Goal: Task Accomplishment & Management: Complete application form

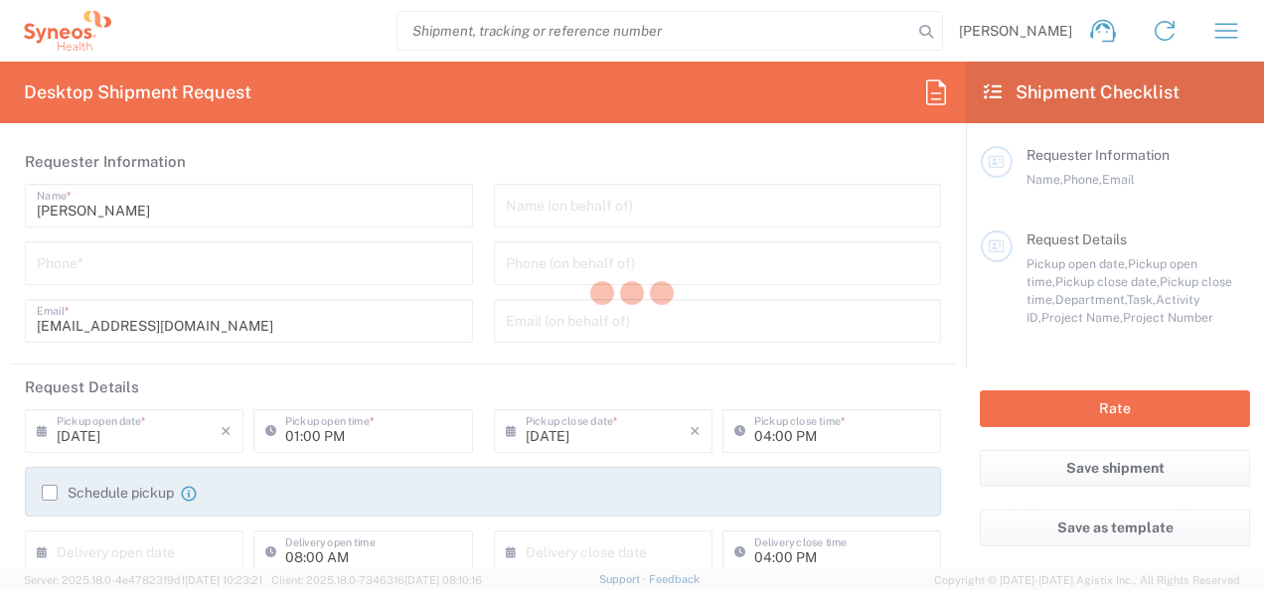
type input "3110"
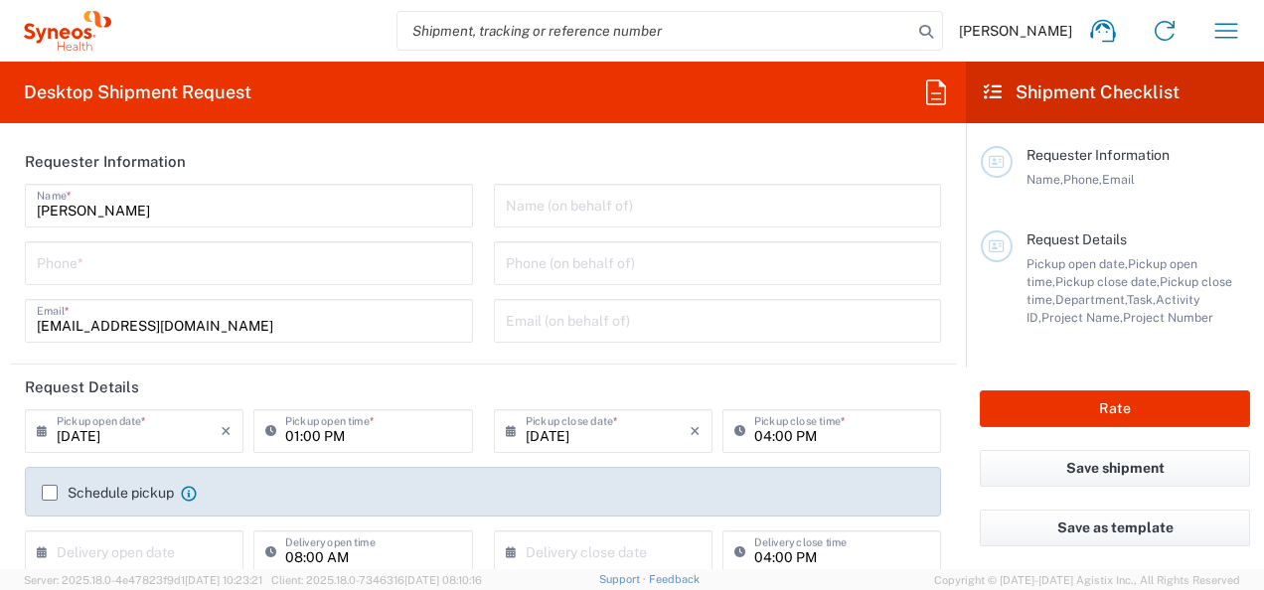
type input "[GEOGRAPHIC_DATA]"
type input "Syneos Health Romania S.R.L"
click at [335, 270] on input "tel" at bounding box center [249, 261] width 424 height 35
type input "0755033323"
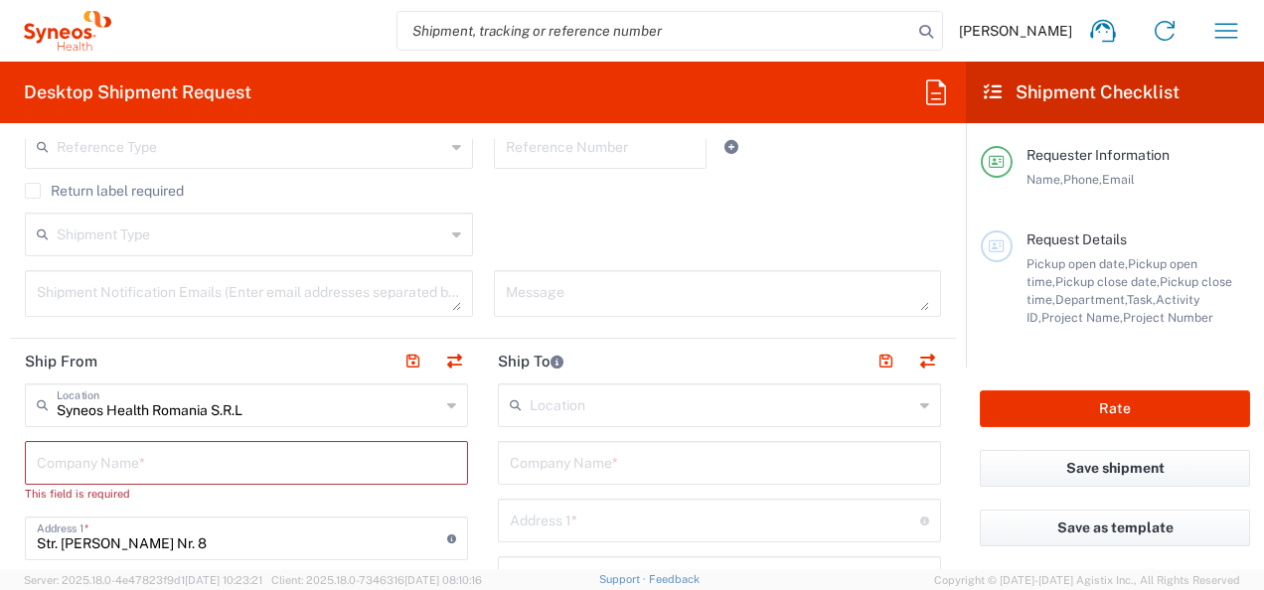
scroll to position [579, 0]
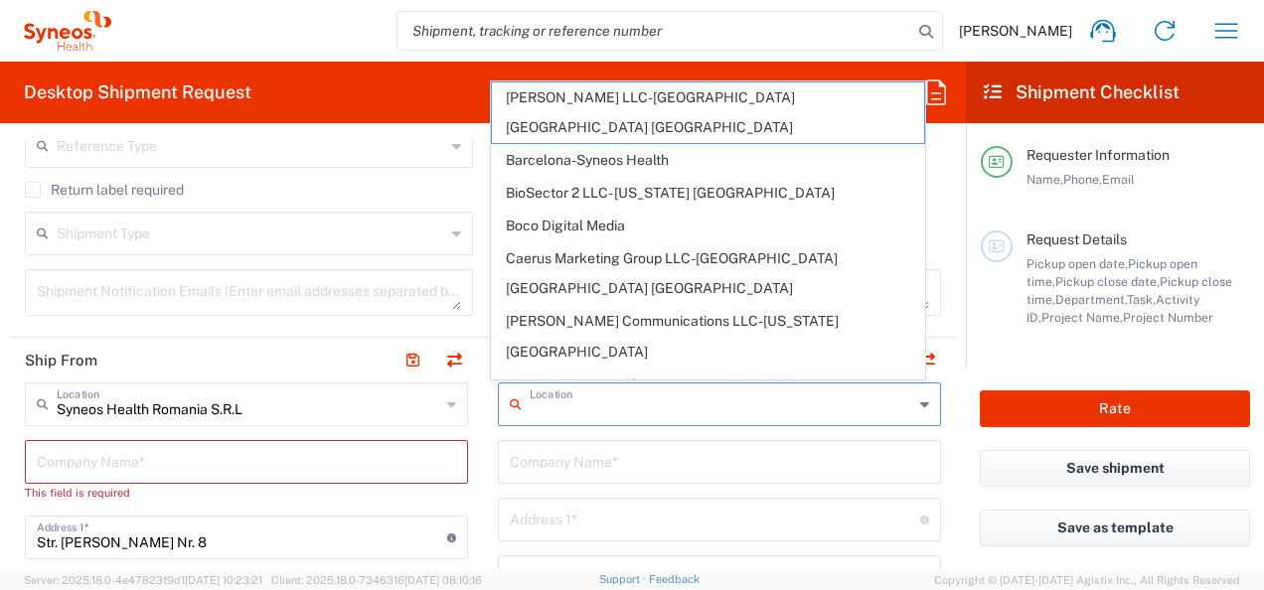
click at [562, 395] on input "text" at bounding box center [721, 402] width 383 height 35
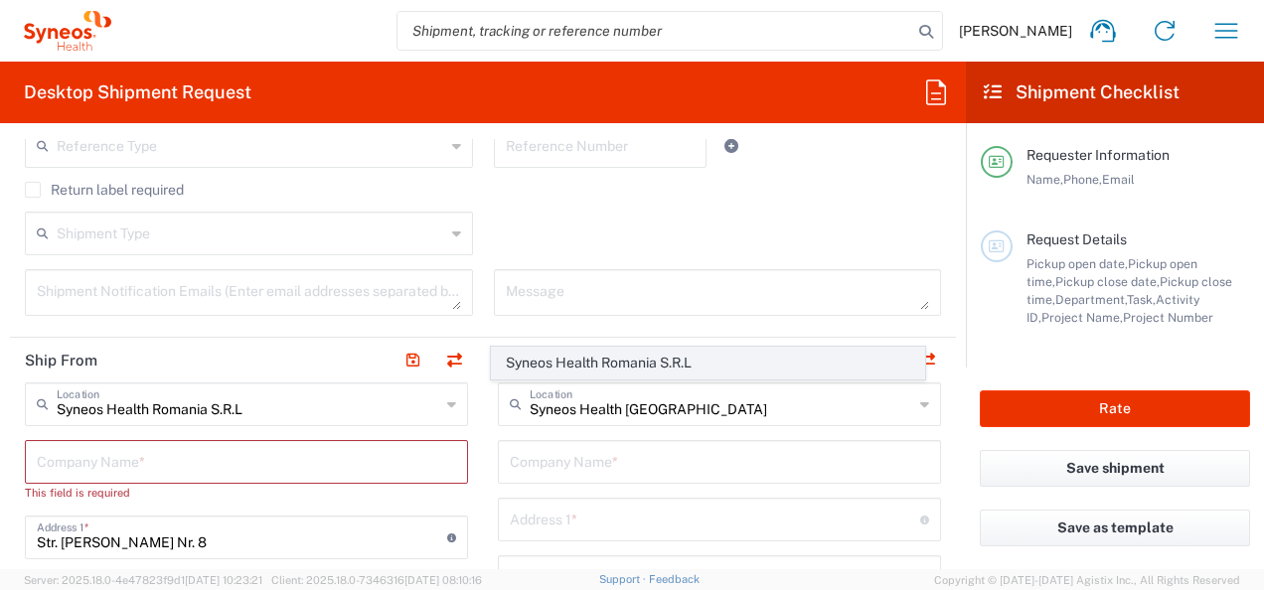
click at [623, 359] on span "Syneos Health Romania S.R.L" at bounding box center [707, 363] width 431 height 31
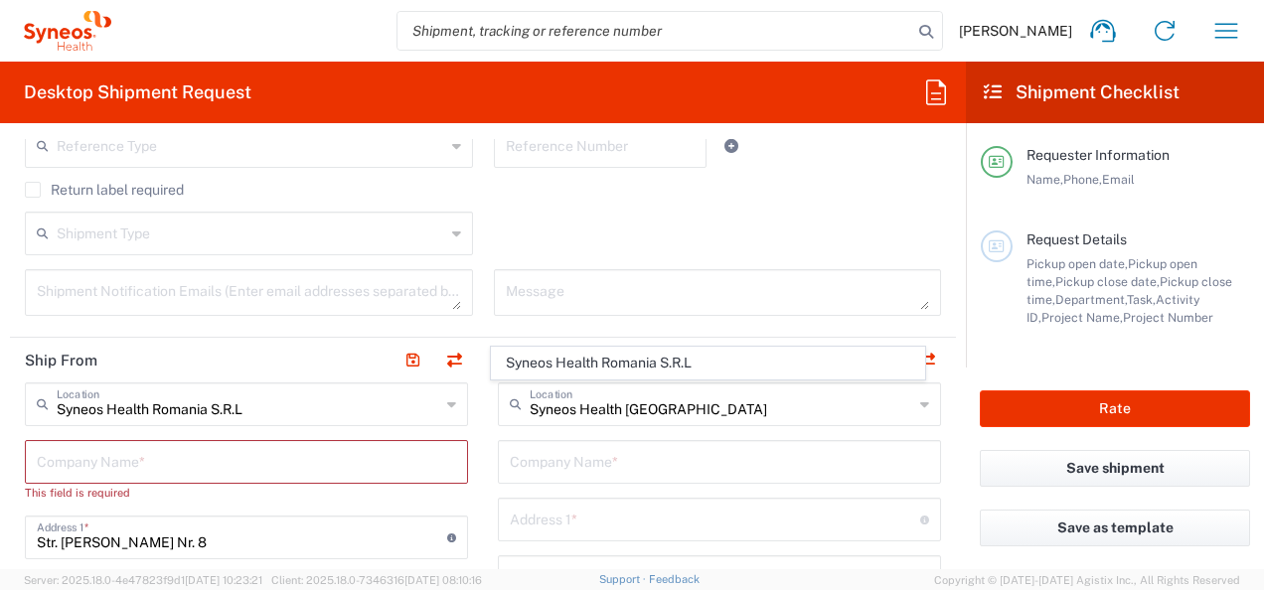
type input "Syneos Health Romania S.R.L"
type input "Str. [PERSON_NAME] Nr. 8"
type input "[GEOGRAPHIC_DATA]"
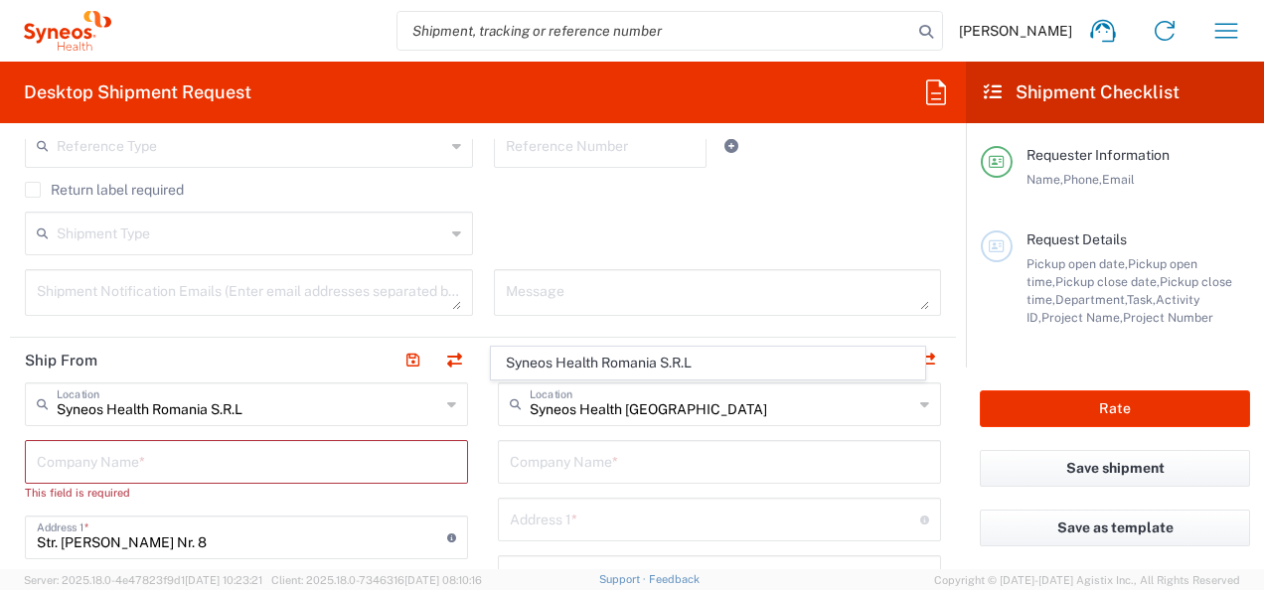
type input "[GEOGRAPHIC_DATA]"
type input "020945"
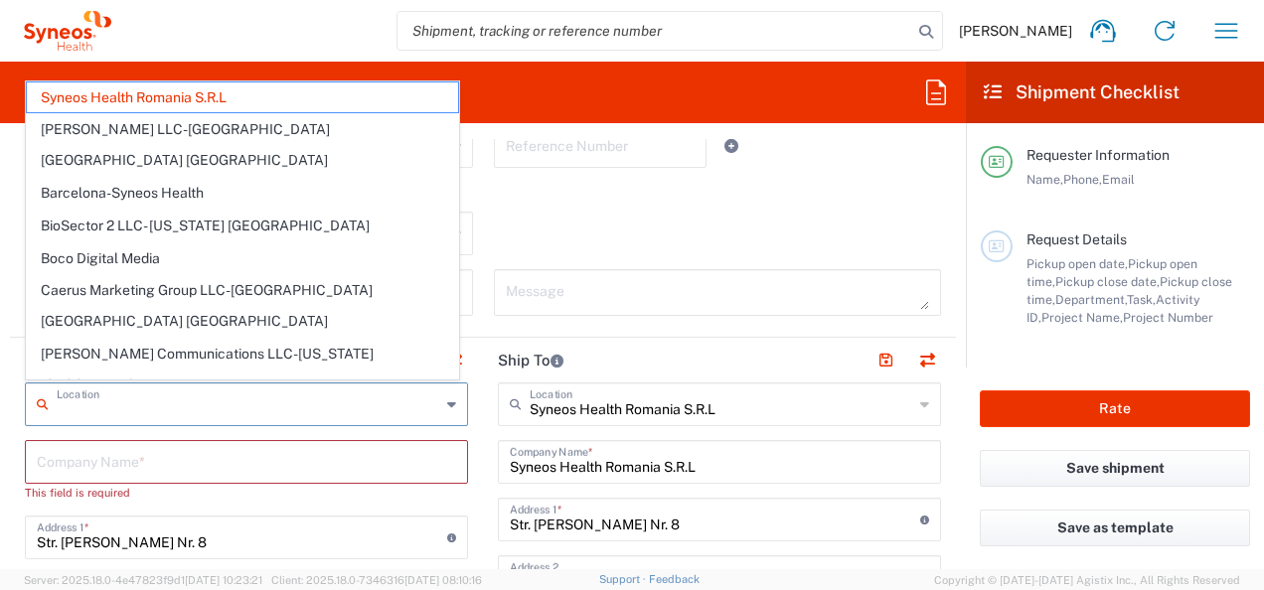
click at [284, 406] on input "text" at bounding box center [248, 402] width 383 height 35
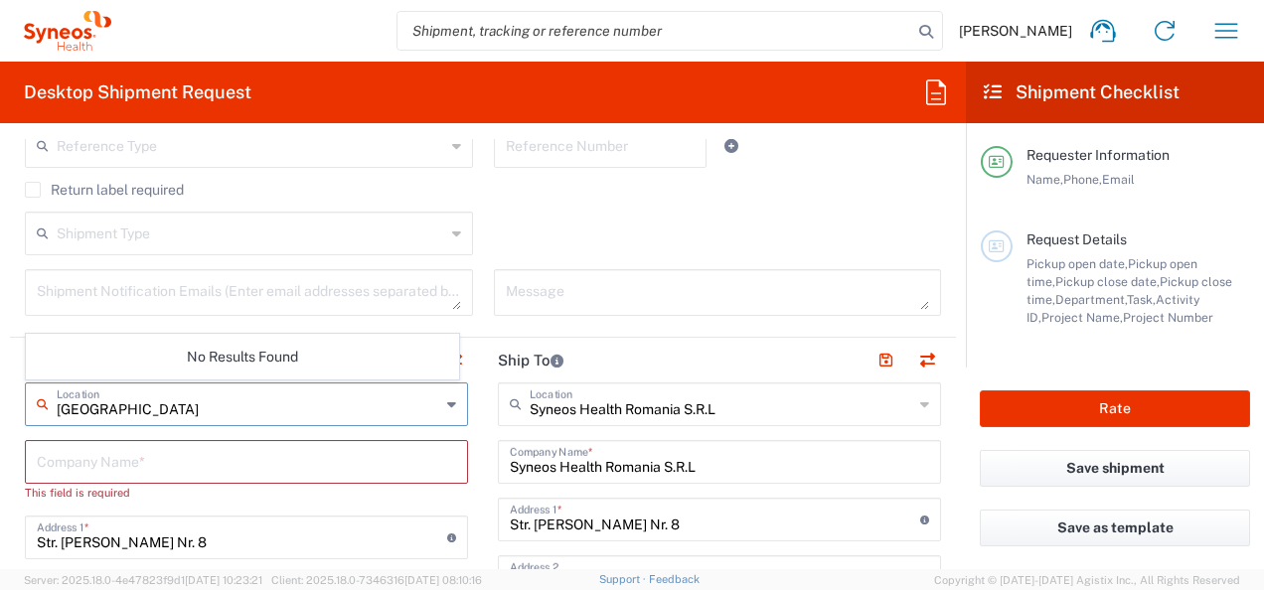
type input "[GEOGRAPHIC_DATA]"
click at [282, 487] on div "This field is required" at bounding box center [246, 493] width 443 height 18
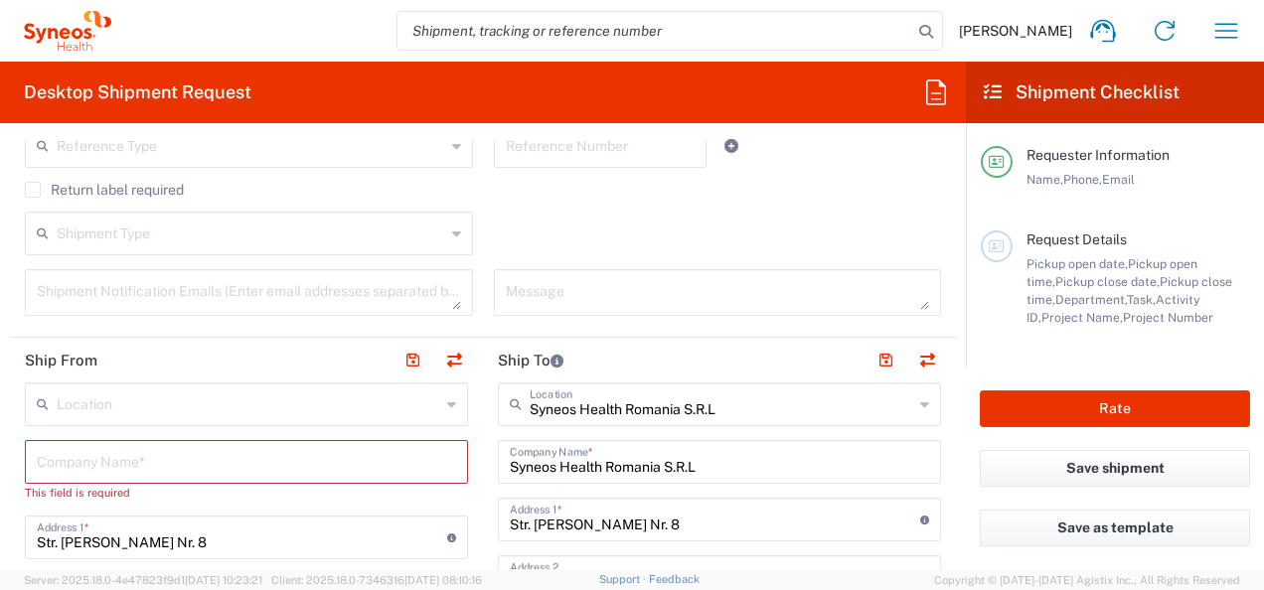
click at [285, 467] on input "text" at bounding box center [246, 460] width 419 height 35
type input "Syneos Health Romania S.R.L"
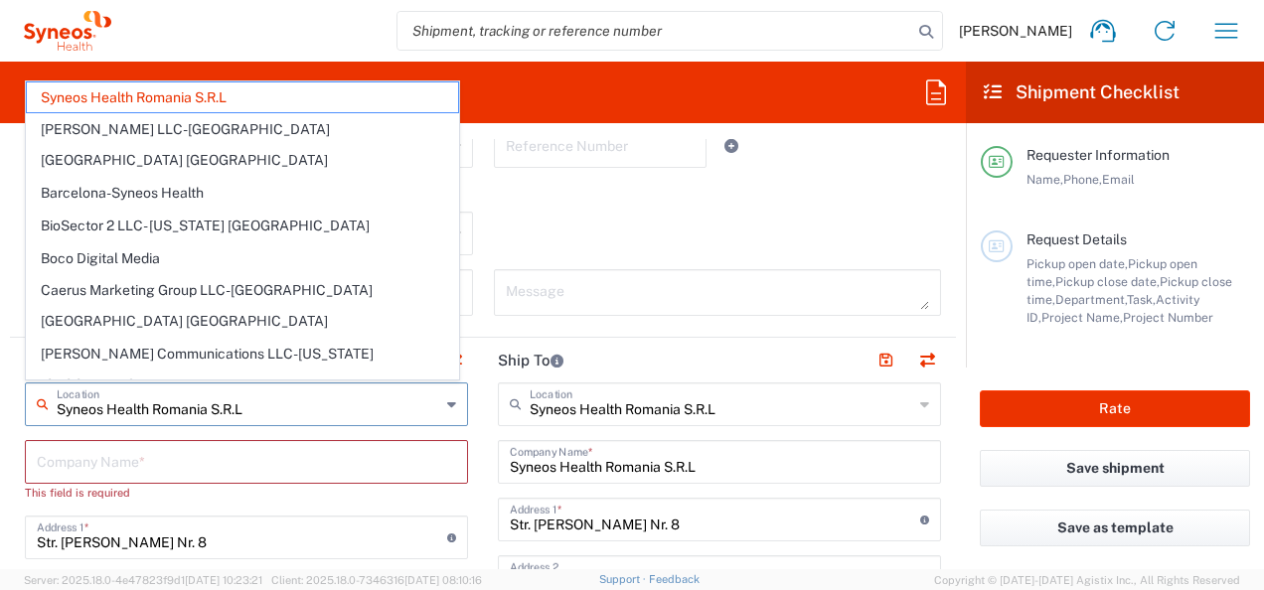
click at [304, 400] on input "Syneos Health Romania S.R.L" at bounding box center [248, 402] width 383 height 35
click at [415, 461] on input "text" at bounding box center [246, 460] width 419 height 35
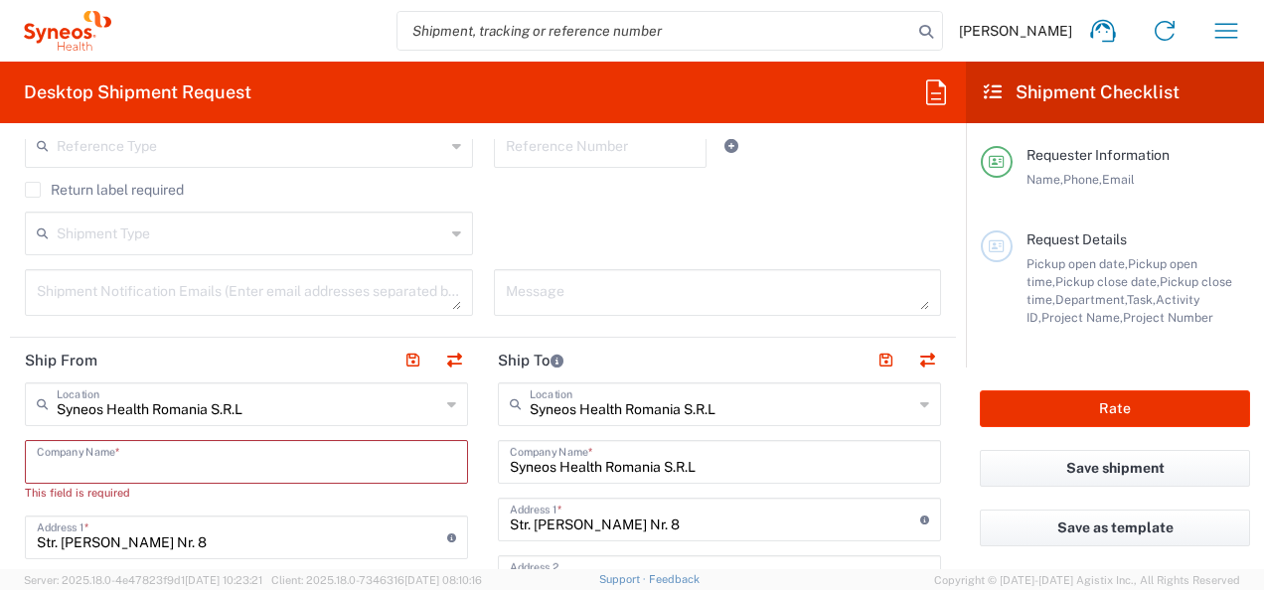
click at [211, 447] on input "text" at bounding box center [246, 460] width 419 height 35
type input "Sy"
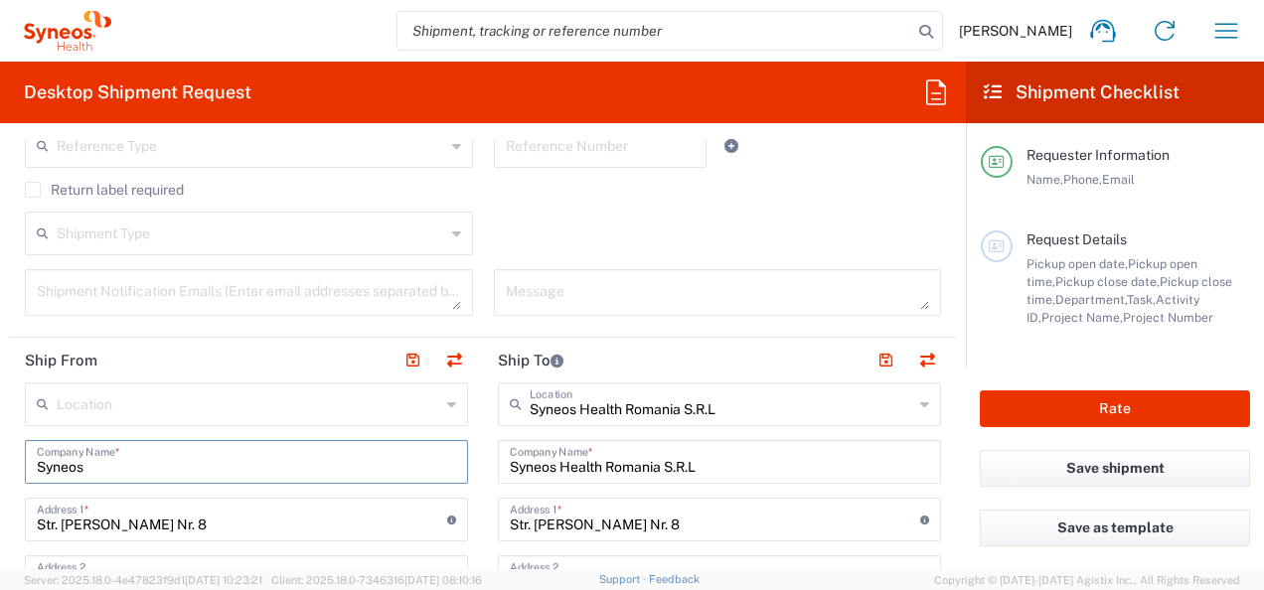
scroll to position [605, 0]
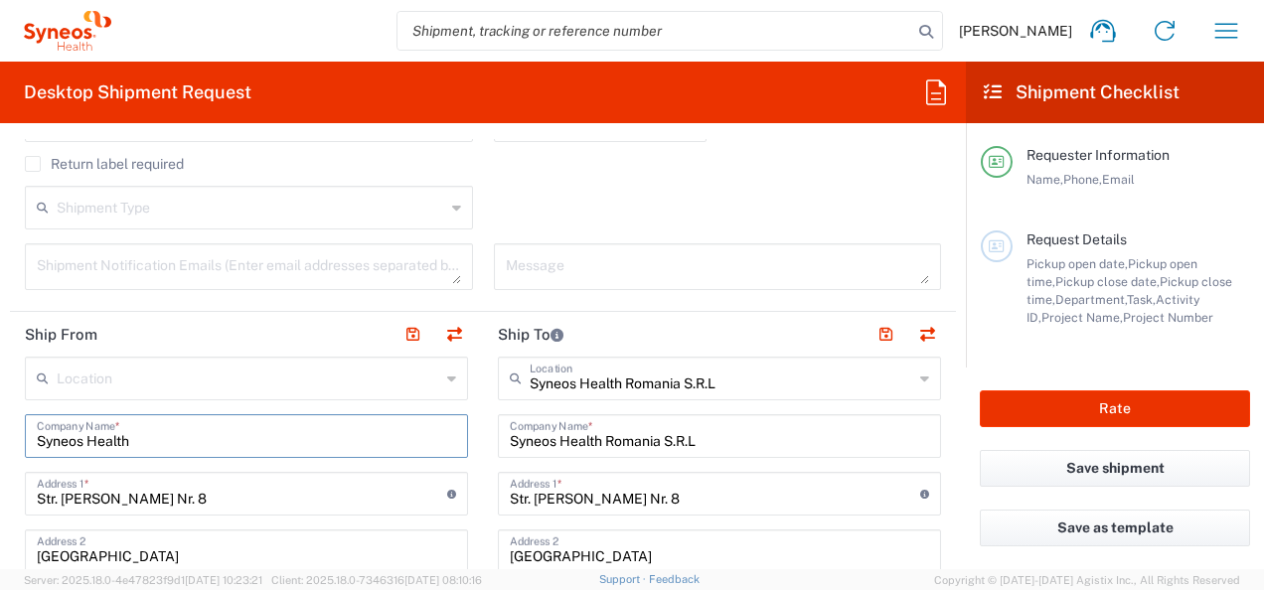
type input "Syneos Health"
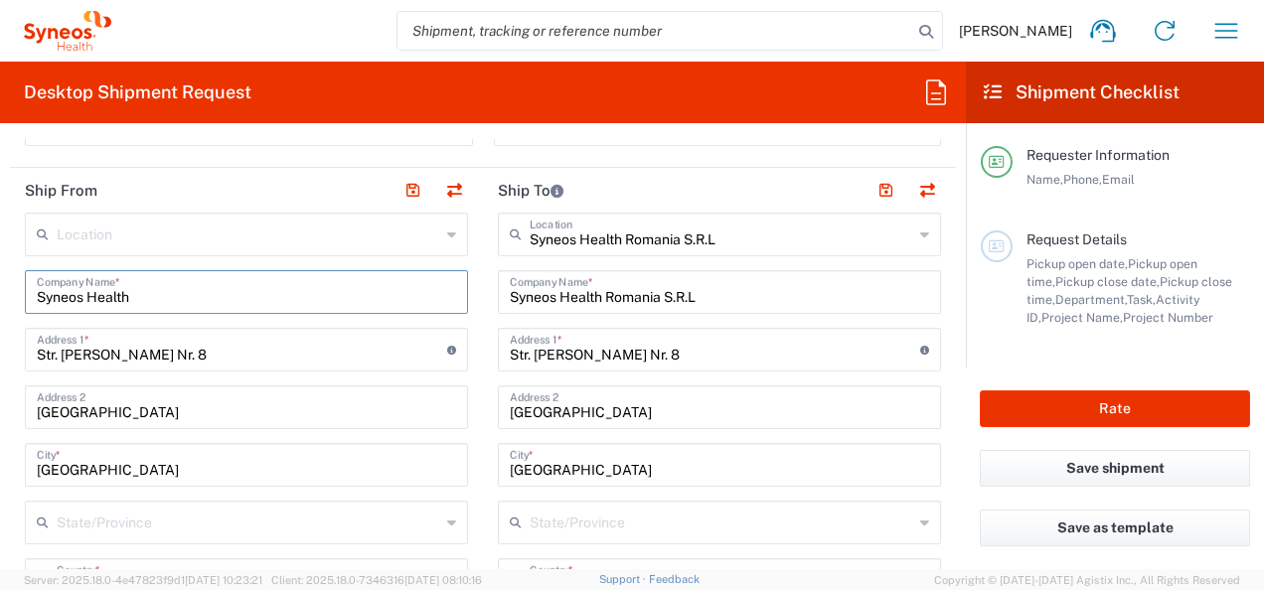
scroll to position [750, 0]
